Goal: Transaction & Acquisition: Purchase product/service

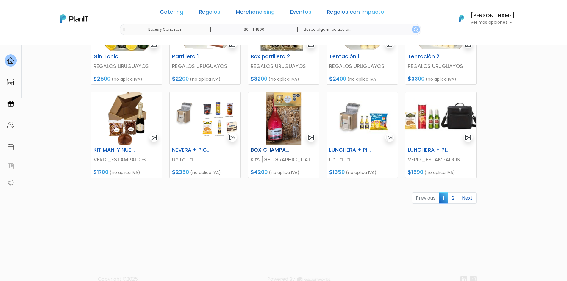
scroll to position [238, 0]
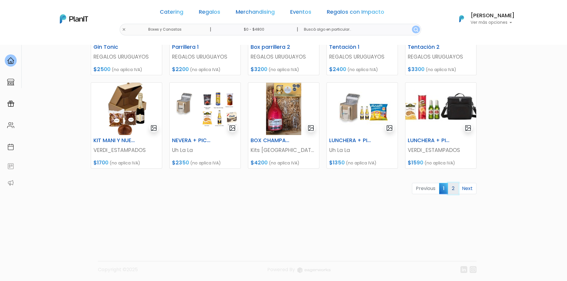
click at [453, 188] on link "2" at bounding box center [453, 188] width 10 height 11
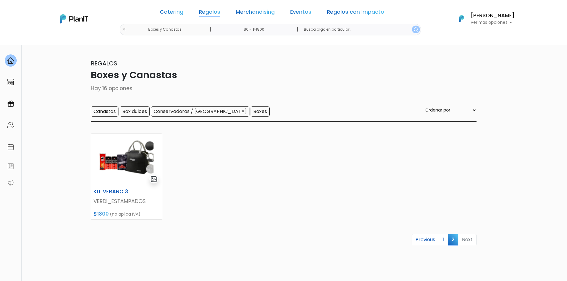
click at [205, 14] on link "Regalos" at bounding box center [209, 13] width 21 height 7
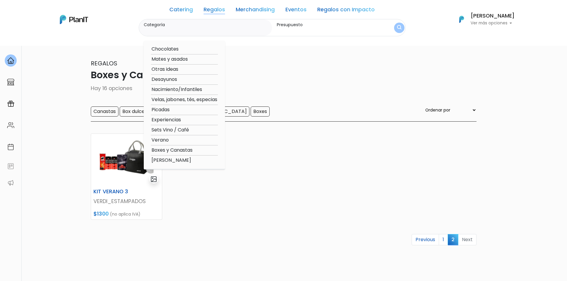
click at [187, 68] on option "Otras ideas" at bounding box center [184, 69] width 67 height 7
type input "Otras ideas"
type input "$0 - $4800"
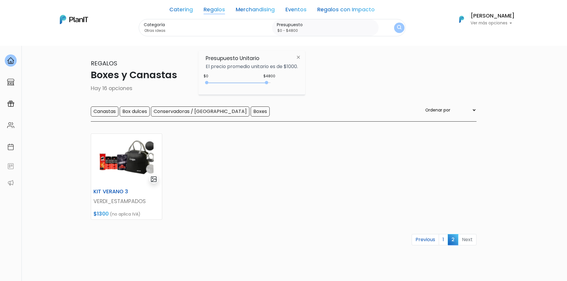
click at [399, 26] on img "submit" at bounding box center [399, 28] width 4 height 6
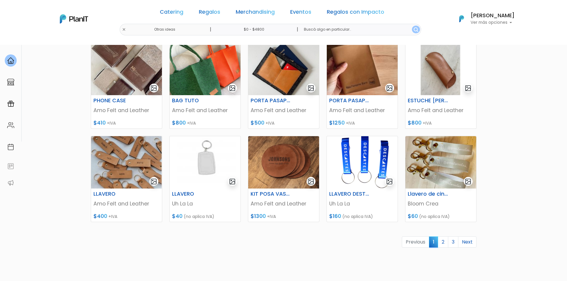
scroll to position [238, 0]
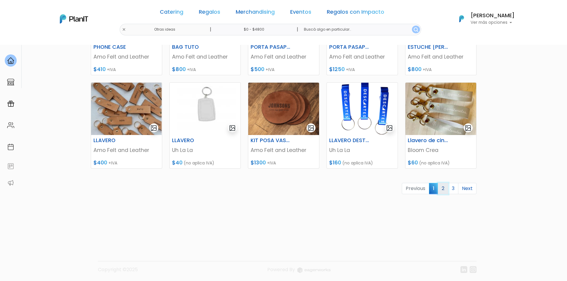
click at [444, 191] on link "2" at bounding box center [443, 188] width 10 height 11
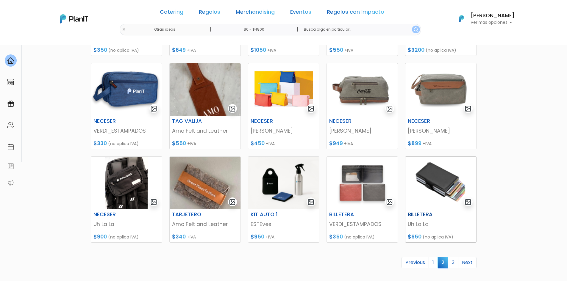
scroll to position [178, 0]
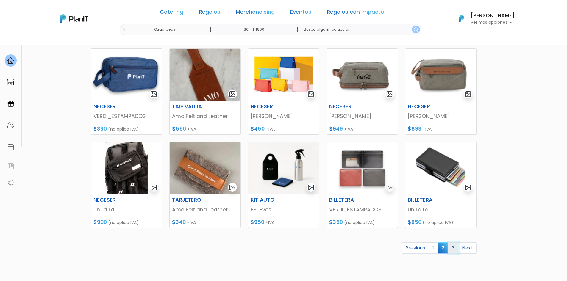
click at [454, 248] on link "3" at bounding box center [453, 247] width 10 height 11
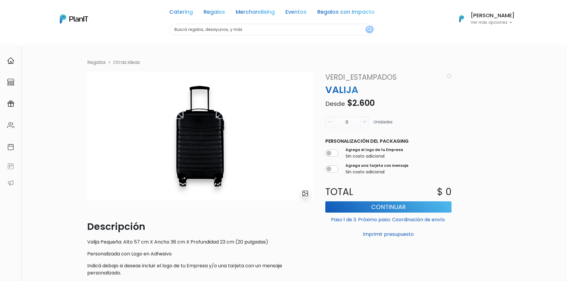
click at [120, 63] on link "Otras ideas" at bounding box center [126, 62] width 27 height 7
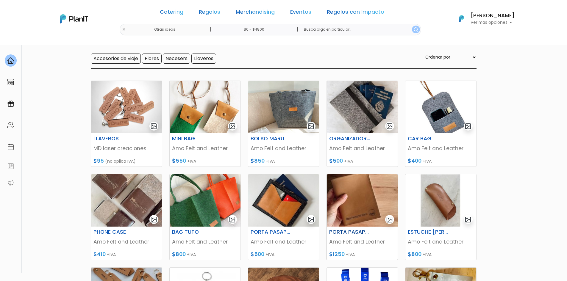
scroll to position [149, 0]
